Goal: Task Accomplishment & Management: Manage account settings

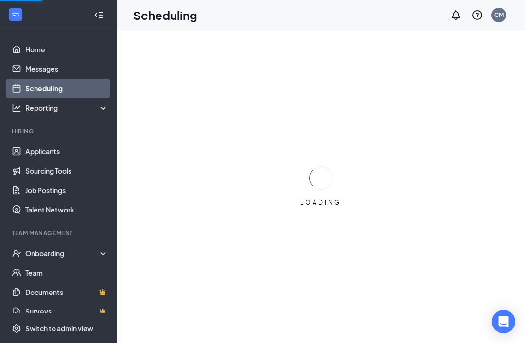
scroll to position [31, 0]
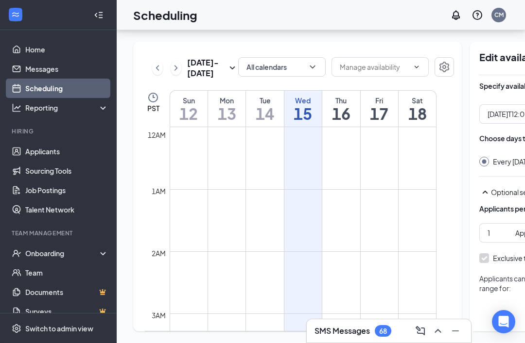
type input "12:00 PM"
type input "03:00 PM"
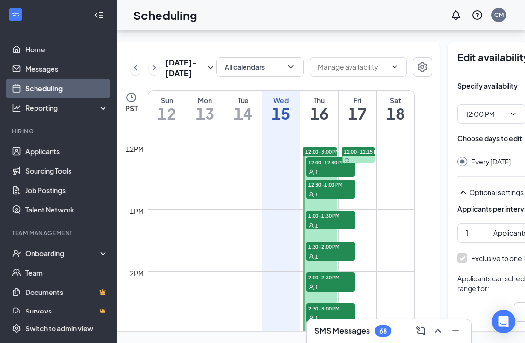
scroll to position [725, 0]
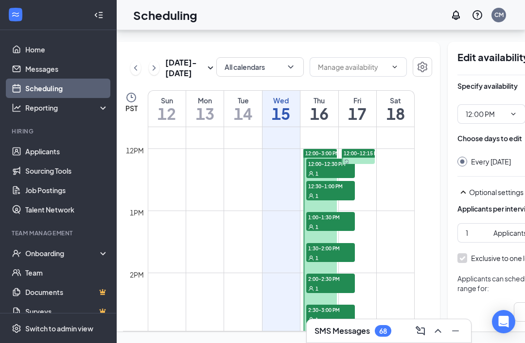
click at [358, 149] on link "12:00-12:15 PM" at bounding box center [358, 157] width 36 height 16
type input "12:00 PM"
type input "12:15 PM"
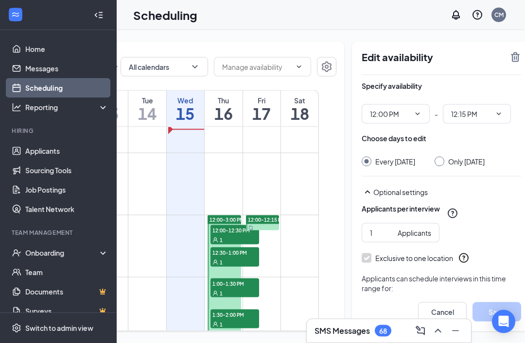
scroll to position [1, 0]
click at [511, 57] on icon "TrashOutline" at bounding box center [515, 57] width 9 height 10
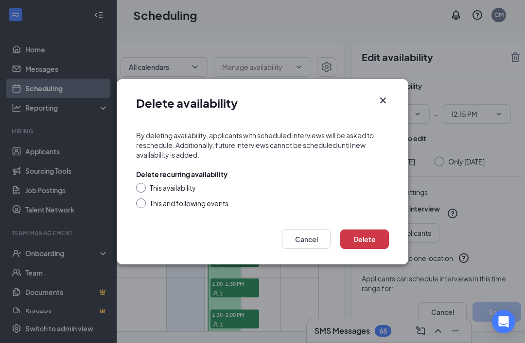
click at [144, 178] on div "Delete recurring availability" at bounding box center [181, 175] width 91 height 10
click at [196, 186] on div "This availability" at bounding box center [173, 188] width 46 height 10
click at [143, 186] on input "This availability" at bounding box center [139, 186] width 7 height 7
radio input "true"
click at [369, 234] on button "Delete" at bounding box center [364, 239] width 49 height 19
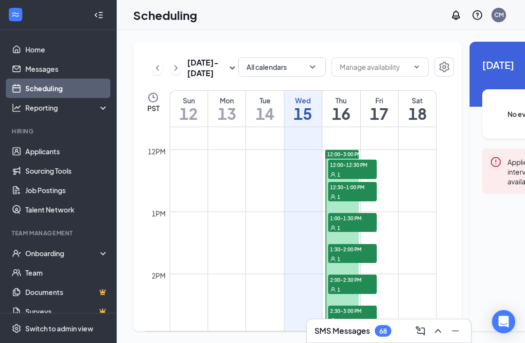
scroll to position [684, 0]
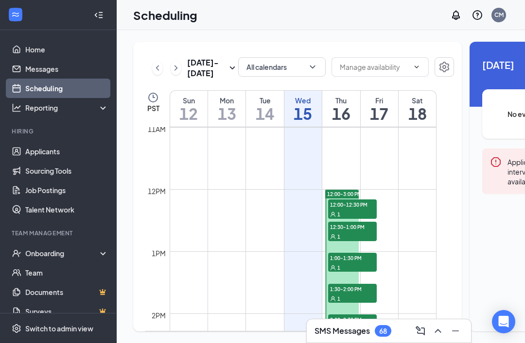
click at [440, 327] on icon "ChevronUp" at bounding box center [438, 331] width 12 height 12
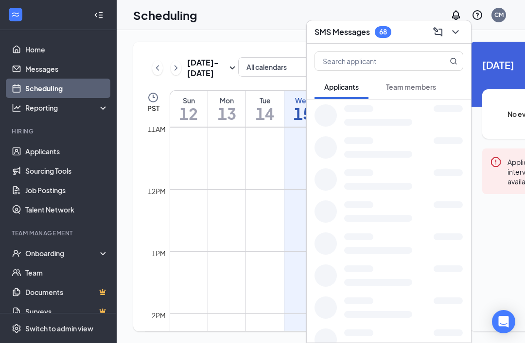
click at [435, 337] on div at bounding box center [403, 340] width 119 height 20
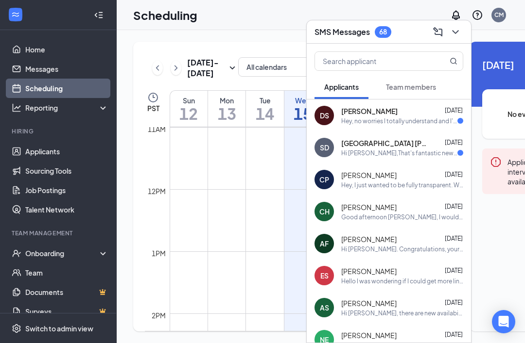
click at [410, 146] on div "Syria Dobynes Oct 14" at bounding box center [402, 143] width 122 height 10
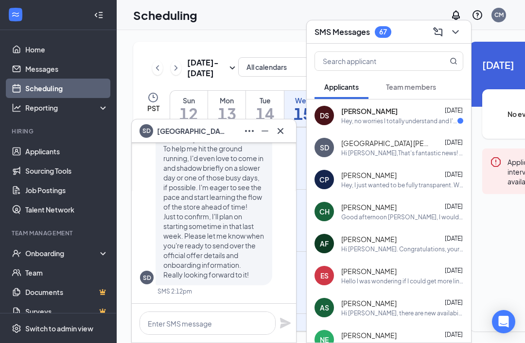
scroll to position [0, 0]
click at [401, 120] on div "Hey, no worries I totally understand and I'm still interested in the position 🙌…" at bounding box center [399, 121] width 116 height 8
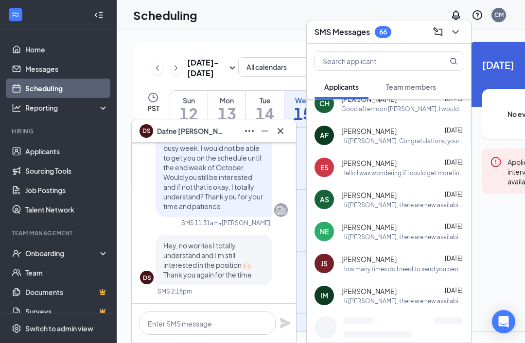
scroll to position [108, 0]
click at [453, 33] on icon "ChevronDown" at bounding box center [455, 32] width 12 height 12
click at [280, 131] on icon "Cross" at bounding box center [280, 131] width 6 height 6
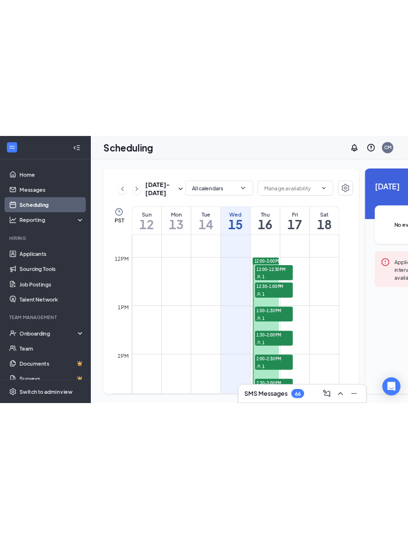
scroll to position [717, 0]
